Goal: Download file/media

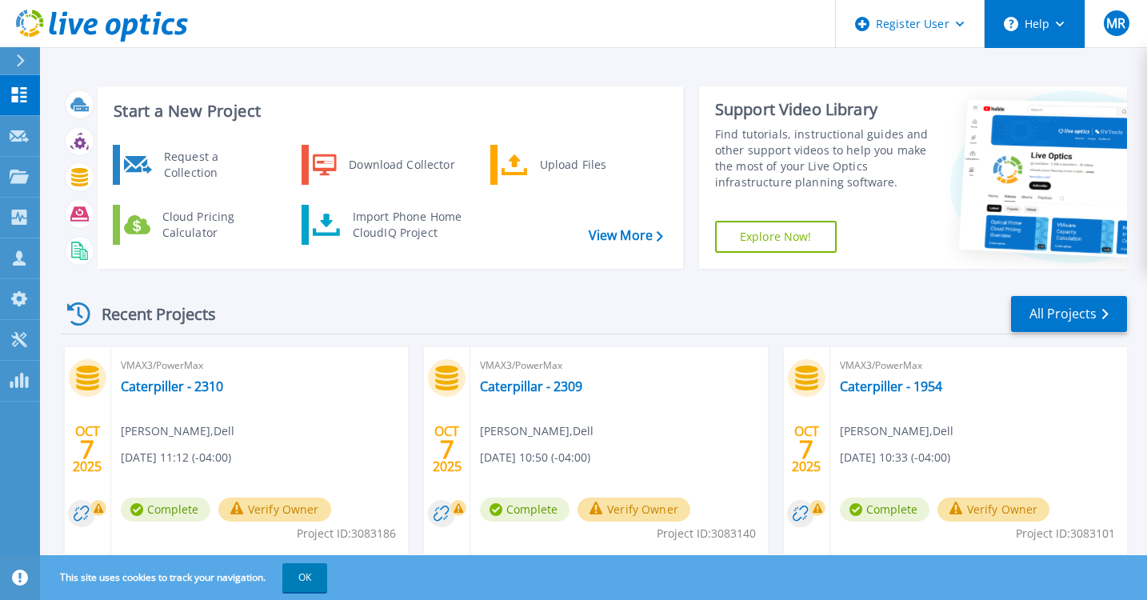
click at [1061, 23] on icon at bounding box center [1060, 25] width 9 height 6
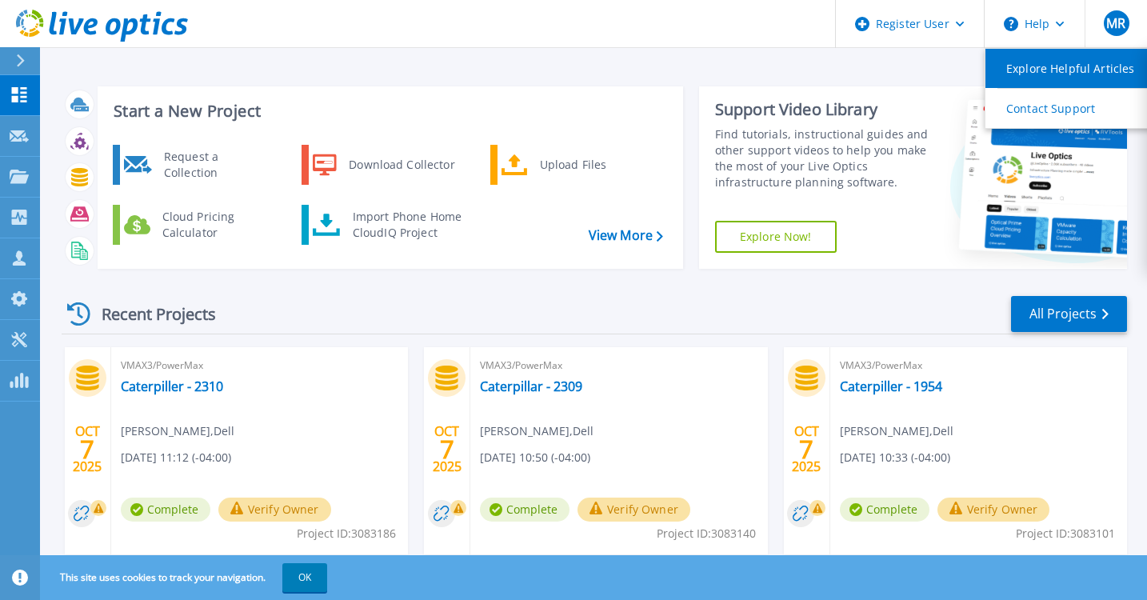
click at [1048, 67] on link "Explore Helpful Articles" at bounding box center [1075, 68] width 178 height 39
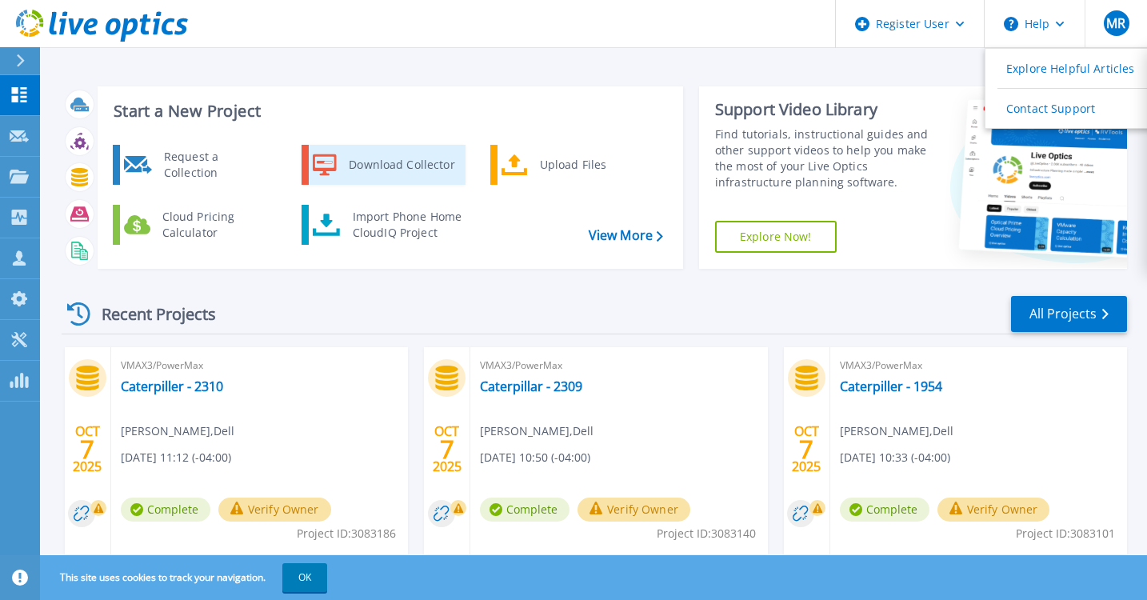
click at [403, 170] on div "Download Collector" at bounding box center [401, 165] width 121 height 32
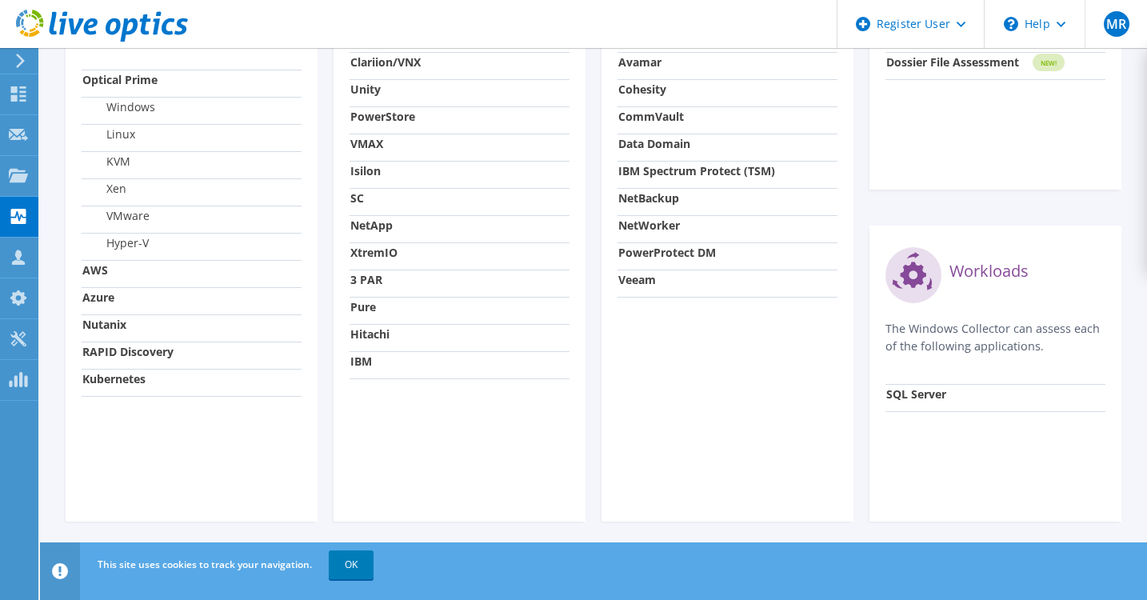
scroll to position [662, 0]
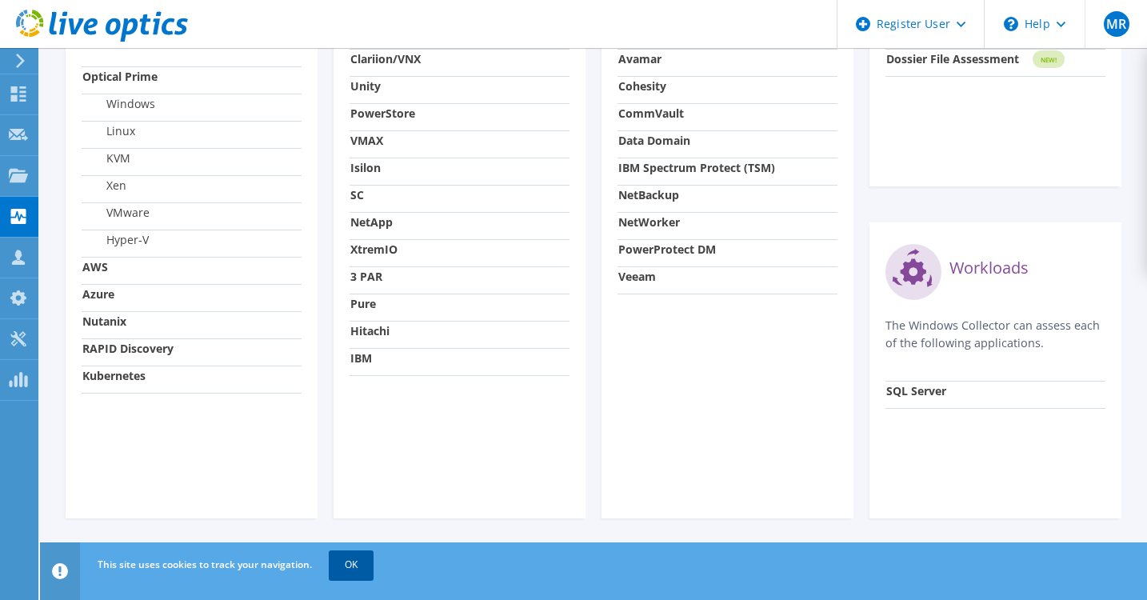
click at [346, 574] on link "OK" at bounding box center [351, 564] width 45 height 29
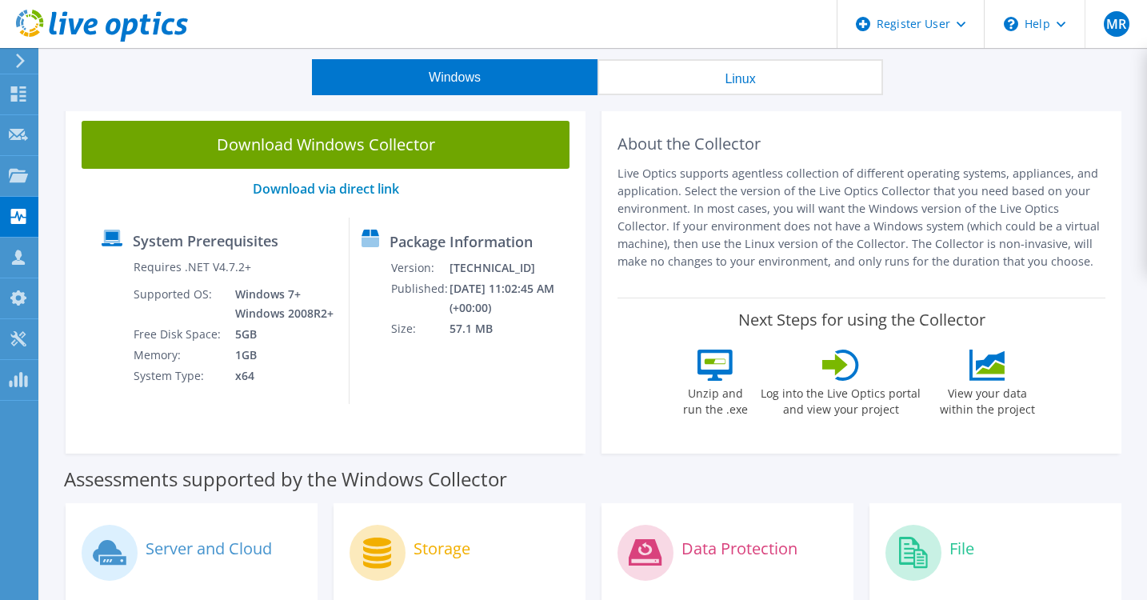
scroll to position [0, 0]
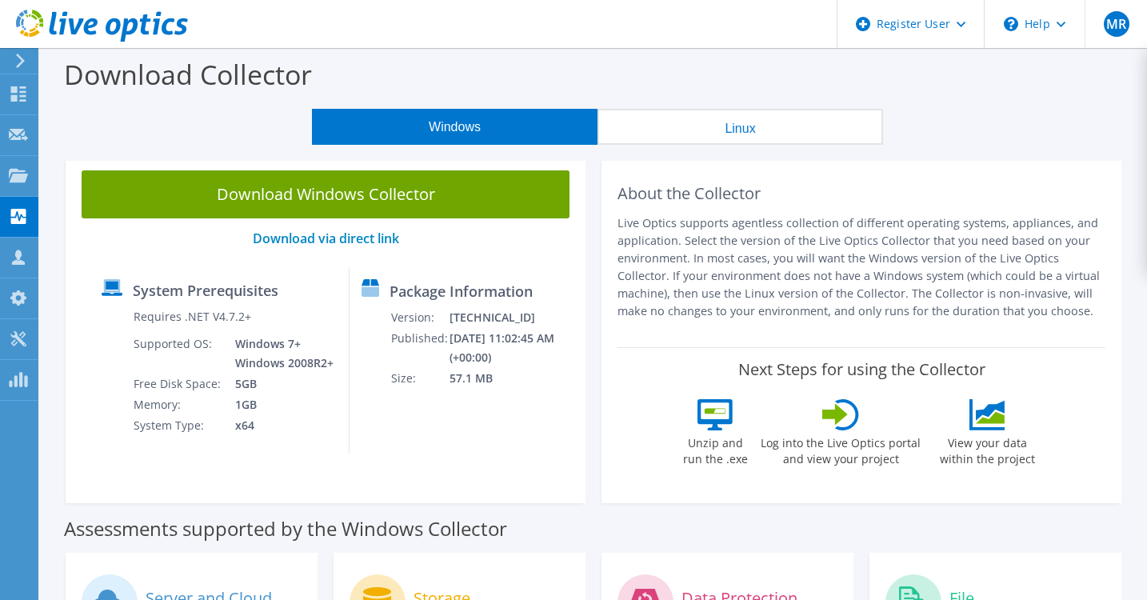
click at [754, 126] on button "Linux" at bounding box center [741, 127] width 286 height 36
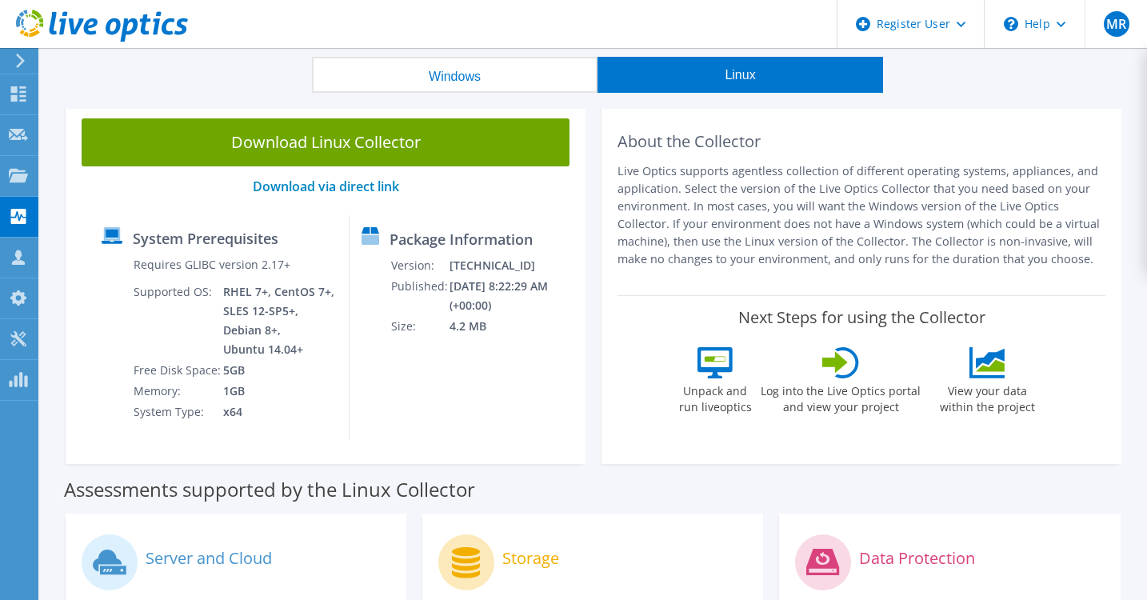
scroll to position [29, 0]
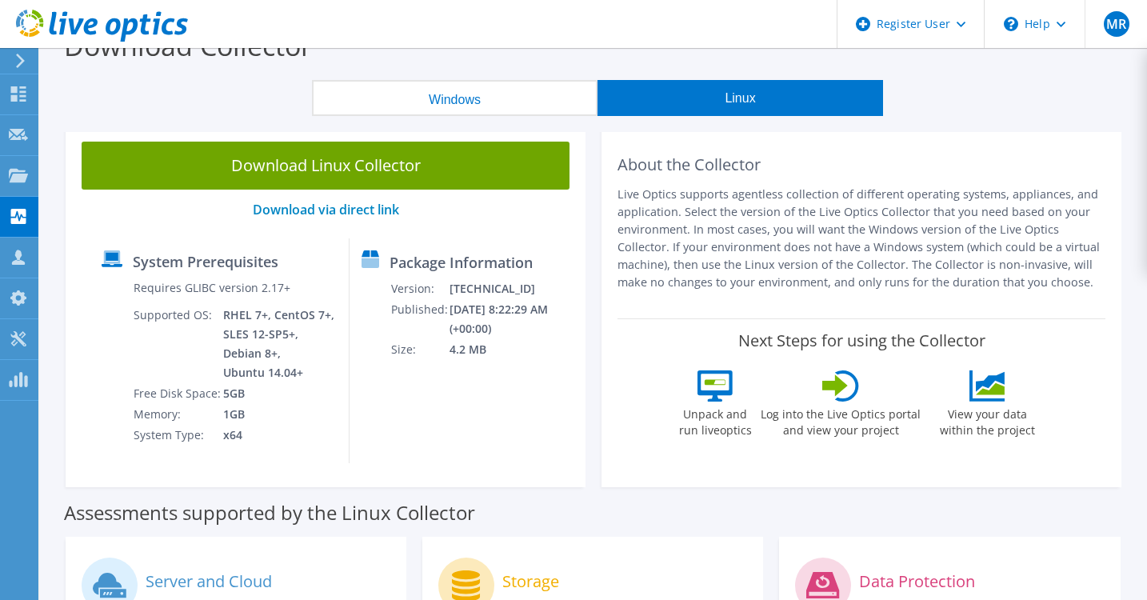
click at [449, 110] on button "Windows" at bounding box center [455, 98] width 286 height 36
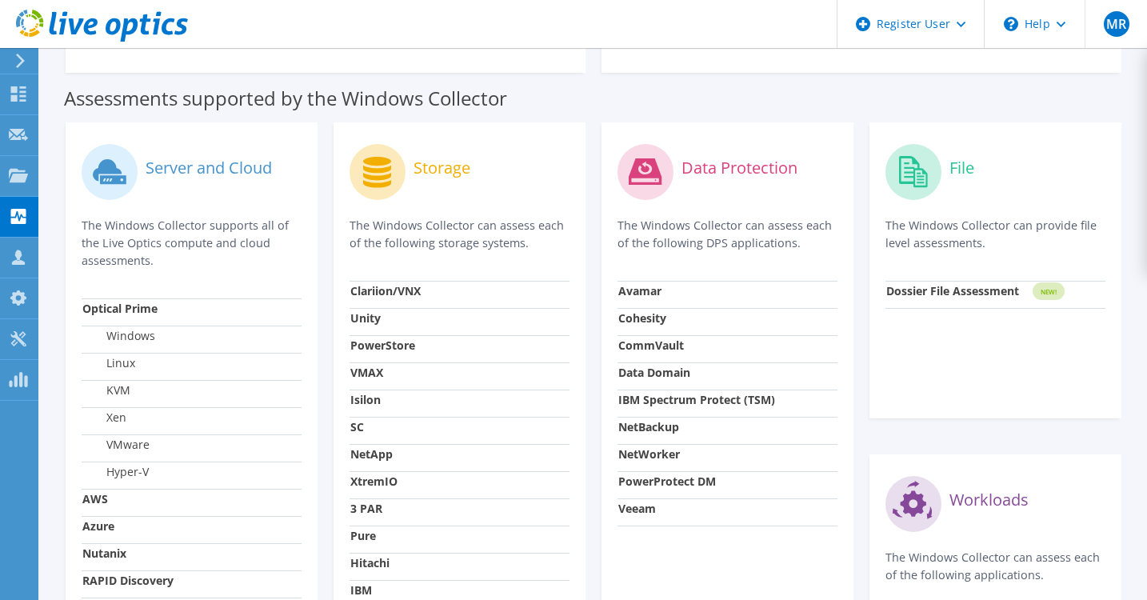
scroll to position [429, 0]
